Goal: Find specific page/section: Find specific page/section

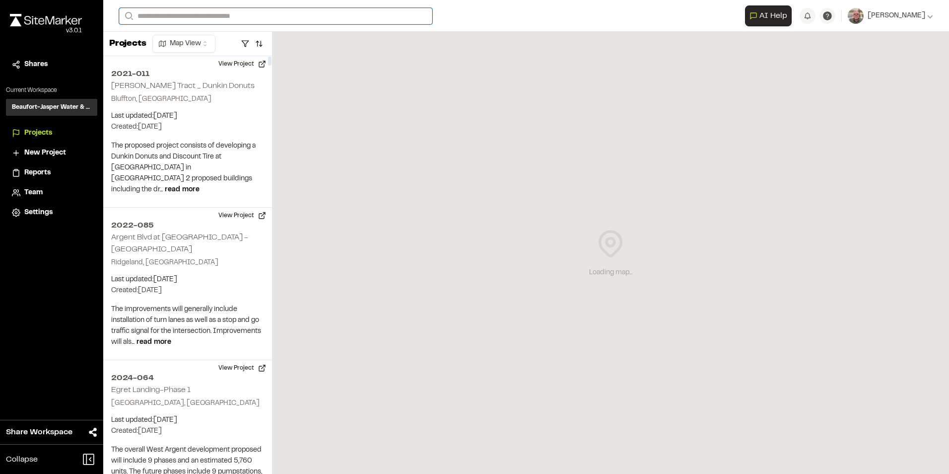
click at [165, 18] on input "Search" at bounding box center [275, 16] width 313 height 16
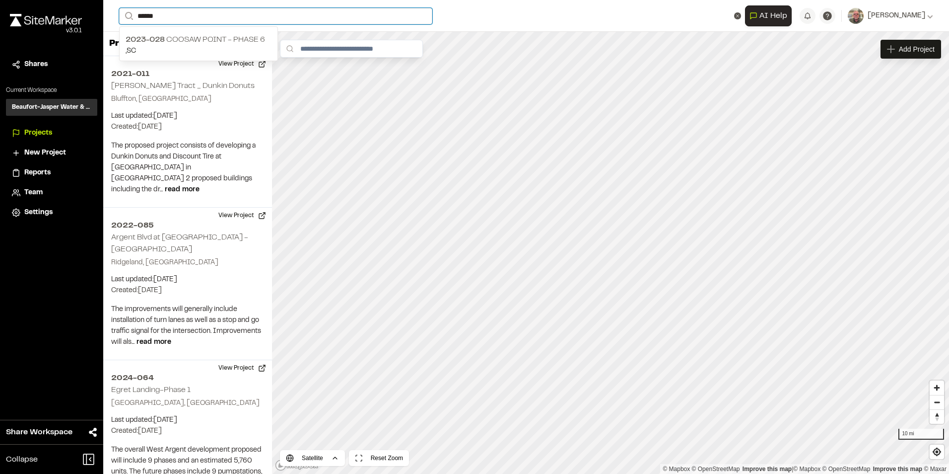
type input "******"
drag, startPoint x: 181, startPoint y: 45, endPoint x: 182, endPoint y: 39, distance: 6.0
click at [183, 41] on p "2023-028 [GEOGRAPHIC_DATA] - Phase 6" at bounding box center [199, 40] width 146 height 12
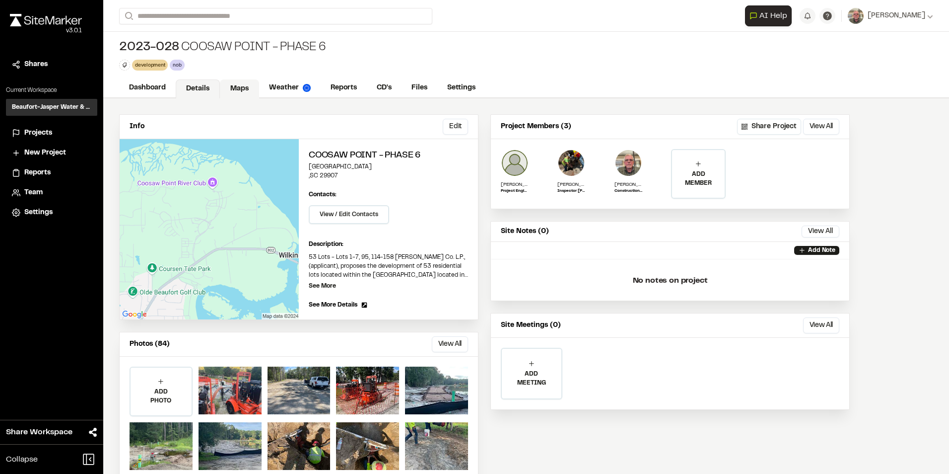
click at [235, 90] on link "Maps" at bounding box center [239, 88] width 39 height 19
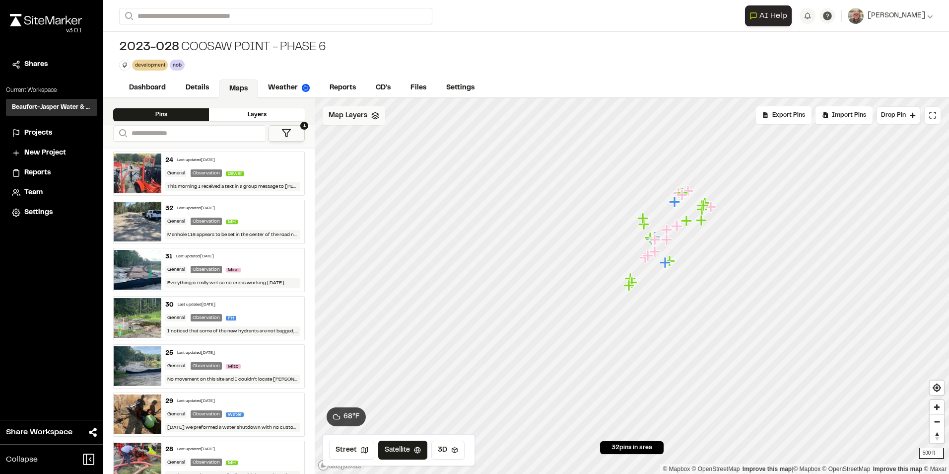
click at [339, 123] on div "Map Layers" at bounding box center [354, 115] width 63 height 19
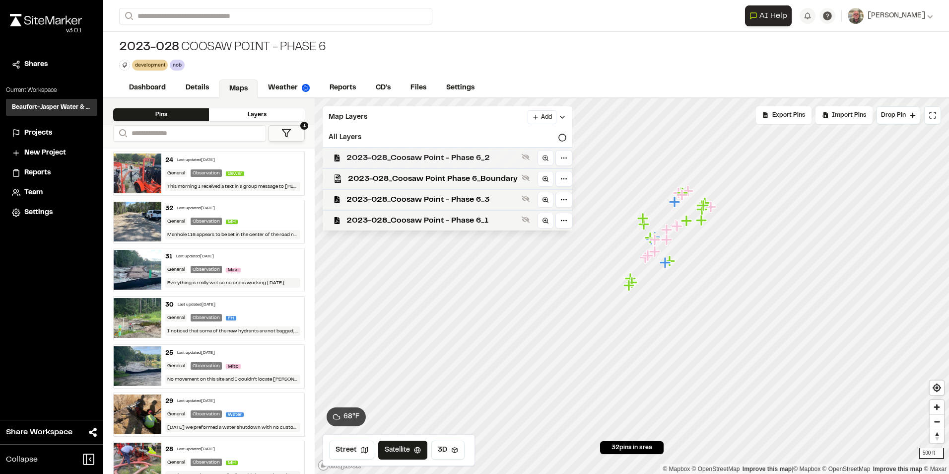
click at [420, 157] on span "2023-028_Coosaw Point - Phase 6_2" at bounding box center [432, 158] width 171 height 12
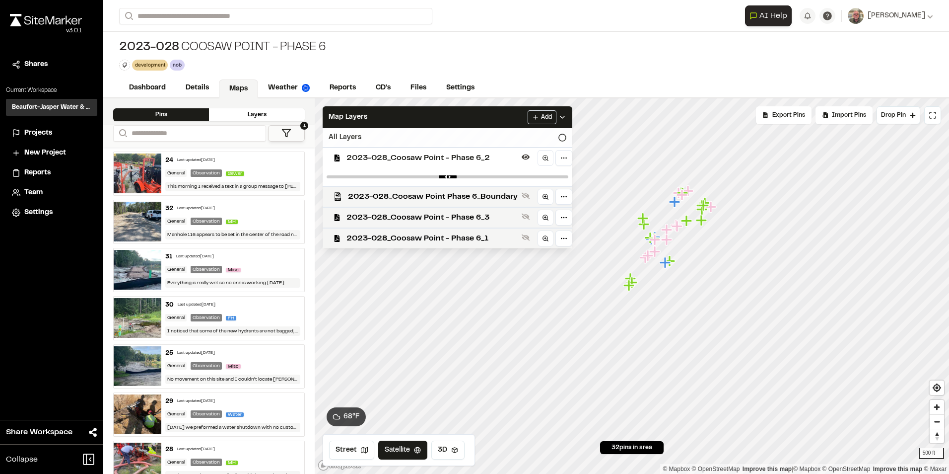
click at [561, 138] on icon at bounding box center [562, 138] width 8 height 8
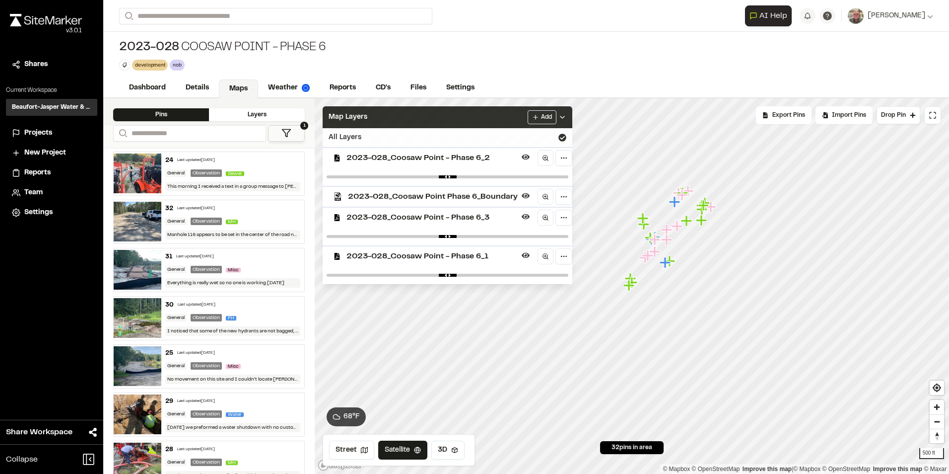
click at [453, 115] on div "Map Layers Add" at bounding box center [448, 117] width 250 height 22
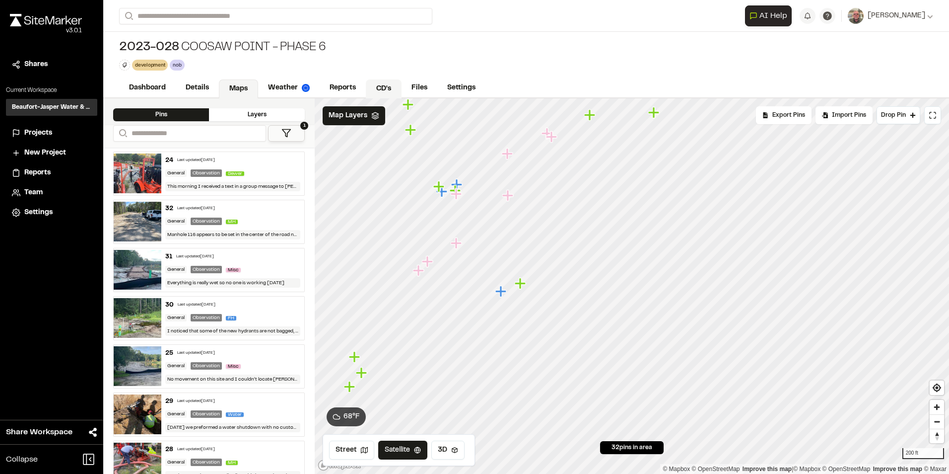
click at [383, 92] on link "CD's" at bounding box center [384, 88] width 36 height 19
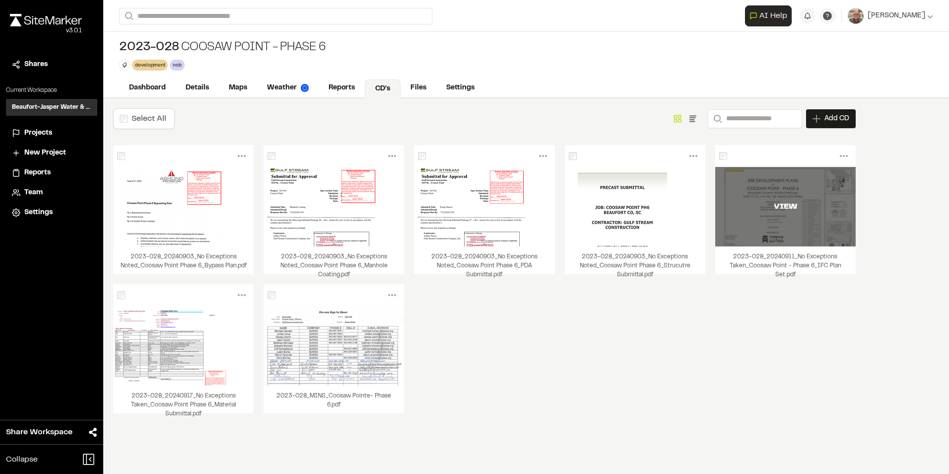
click at [781, 229] on div "VIEW" at bounding box center [785, 206] width 140 height 79
